Goal: Task Accomplishment & Management: Manage account settings

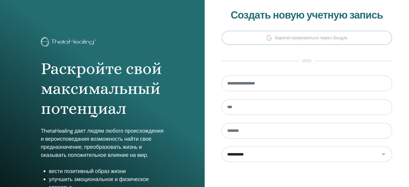
scroll to position [71, 0]
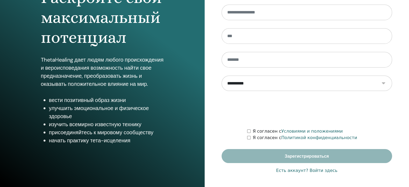
click at [316, 170] on font "Есть аккаунт? Войти здесь" at bounding box center [306, 170] width 61 height 5
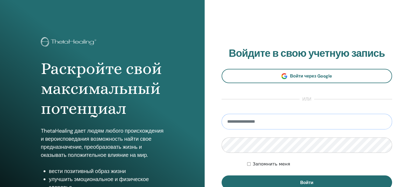
click at [290, 121] on input "email" at bounding box center [307, 122] width 171 height 16
type input "**********"
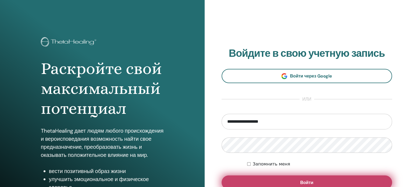
click at [257, 182] on button "Войти" at bounding box center [307, 182] width 171 height 14
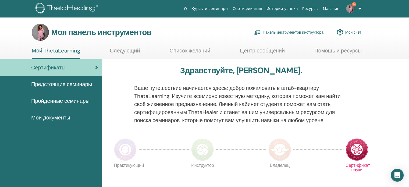
click at [279, 32] on font "Панель инструментов инструктора" at bounding box center [293, 32] width 61 height 5
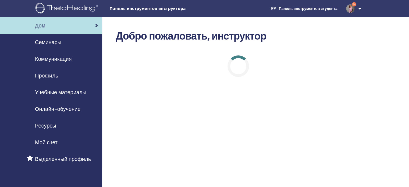
click at [37, 42] on font "Семинары" at bounding box center [48, 42] width 26 height 7
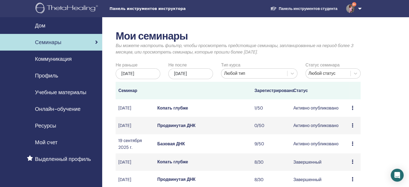
click at [170, 147] on font "Базовая ДНК" at bounding box center [171, 144] width 28 height 6
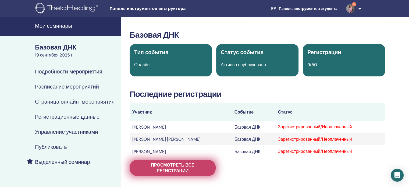
click at [175, 169] on font "Просмотреть все регистрации" at bounding box center [172, 167] width 43 height 11
